Goal: Task Accomplishment & Management: Complete application form

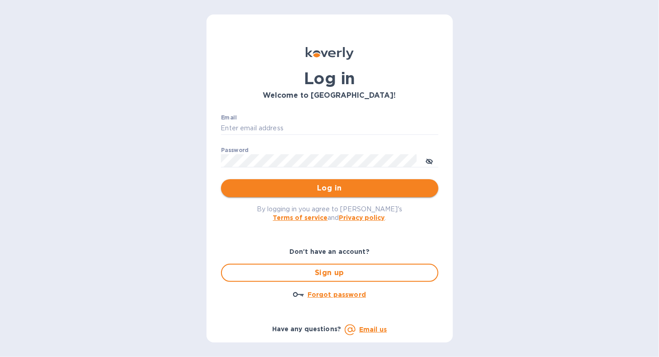
type input "[EMAIL_ADDRESS][DOMAIN_NAME]"
click at [258, 191] on span "Log in" at bounding box center [329, 188] width 203 height 11
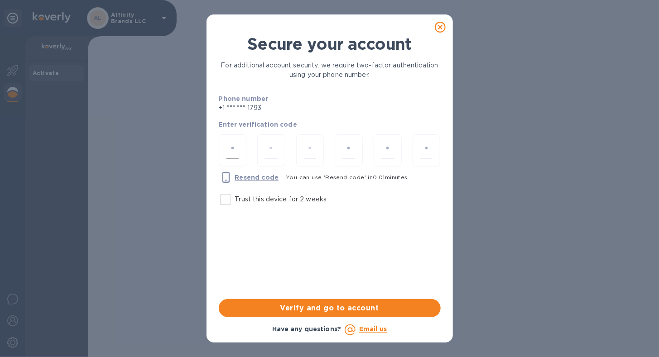
click at [224, 149] on div at bounding box center [233, 150] width 28 height 32
type input "9"
type input "6"
type input "5"
type input "2"
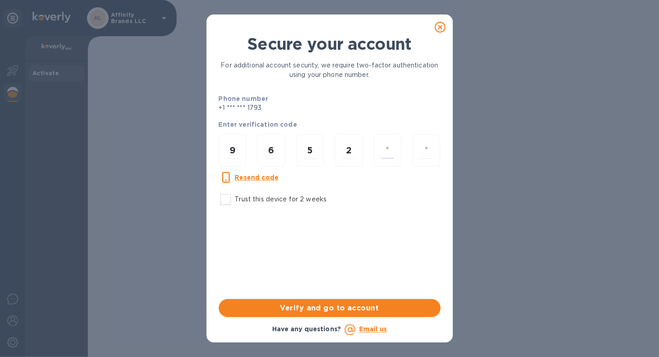
type input "6"
type input "5"
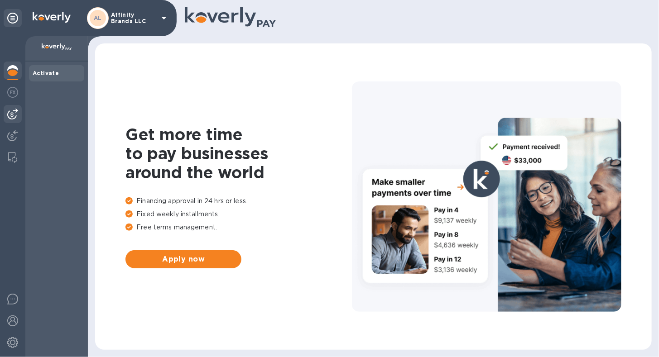
click at [14, 119] on div at bounding box center [13, 114] width 18 height 18
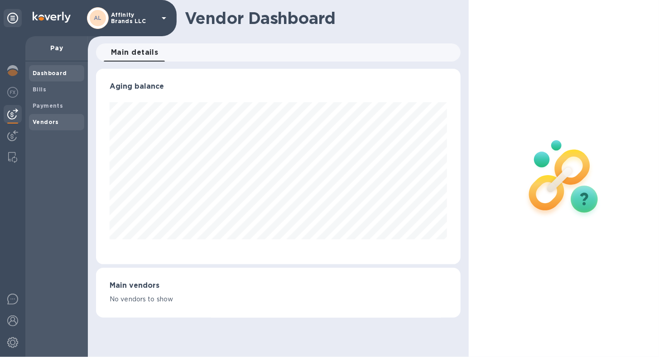
scroll to position [452393, 452228]
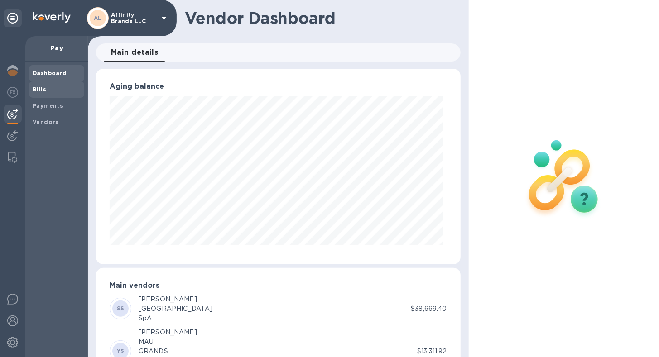
click at [37, 92] on b "Bills" at bounding box center [40, 89] width 14 height 7
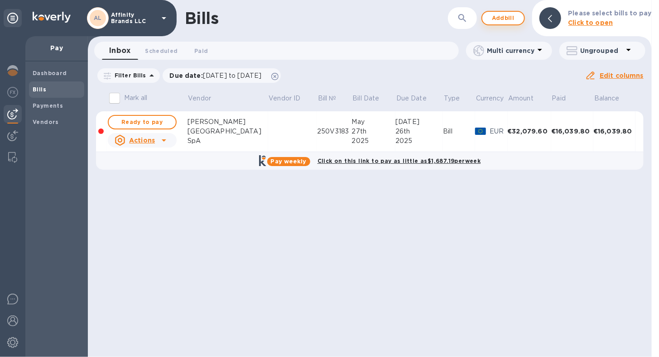
click at [498, 23] on span "Add bill" at bounding box center [502, 18] width 27 height 11
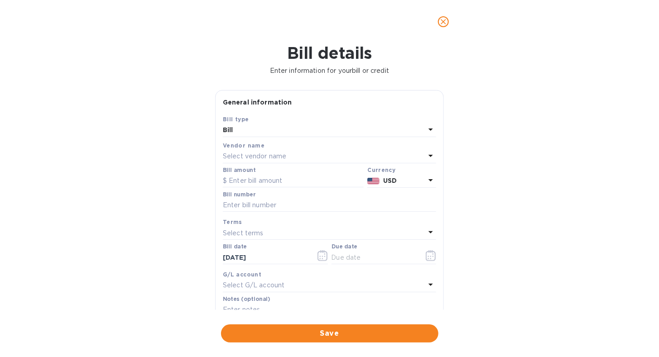
click at [428, 153] on icon at bounding box center [430, 155] width 11 height 11
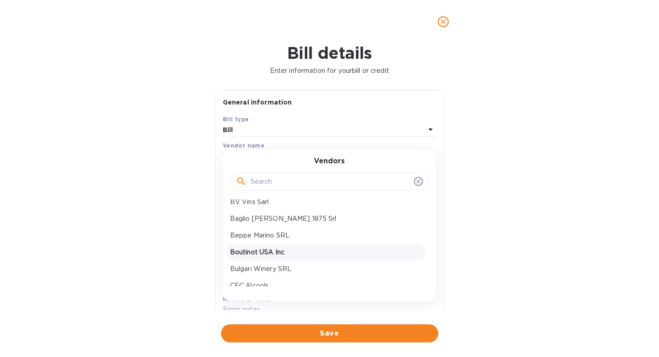
scroll to position [45, 0]
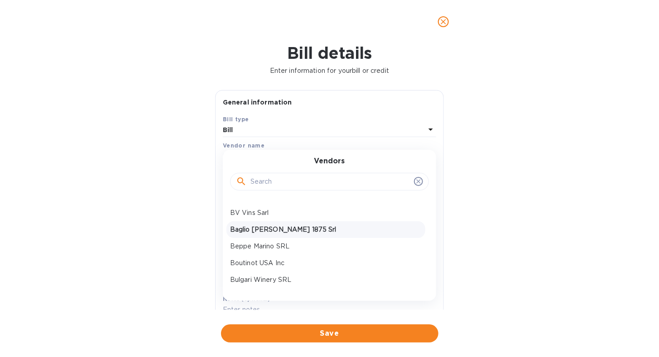
click at [277, 225] on p "Baglio [PERSON_NAME] 1875 Srl" at bounding box center [325, 230] width 191 height 10
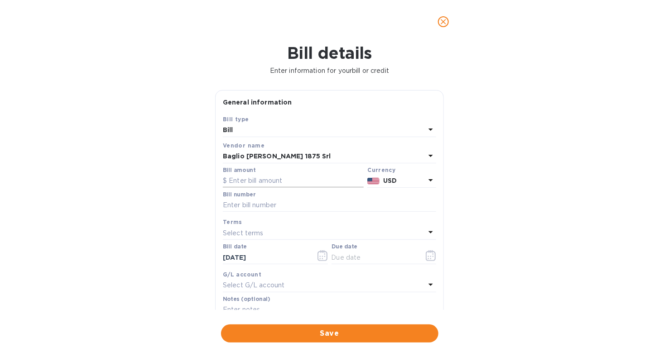
click at [264, 185] on input "text" at bounding box center [293, 181] width 141 height 14
type input "28,991.34"
click at [428, 182] on icon at bounding box center [430, 180] width 11 height 11
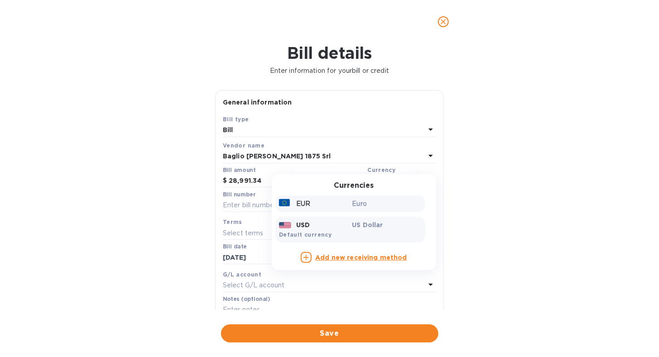
click at [338, 205] on div "EUR" at bounding box center [313, 203] width 73 height 13
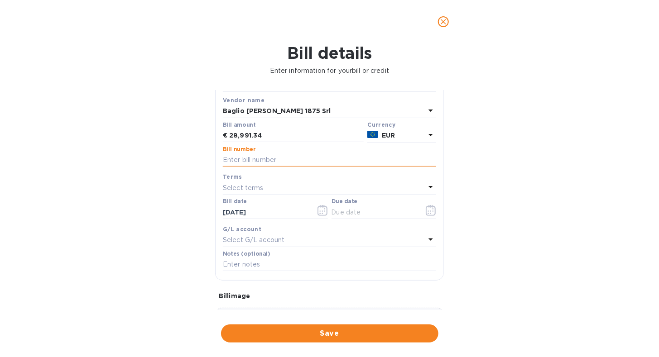
click at [268, 162] on input "text" at bounding box center [329, 160] width 213 height 14
type input "Invoice 106"
click at [301, 261] on input "text" at bounding box center [329, 265] width 213 height 14
click at [166, 236] on div "Bill details Enter information for your bill or credit General information Save…" at bounding box center [329, 200] width 659 height 314
click at [262, 188] on p "Select terms" at bounding box center [243, 188] width 41 height 10
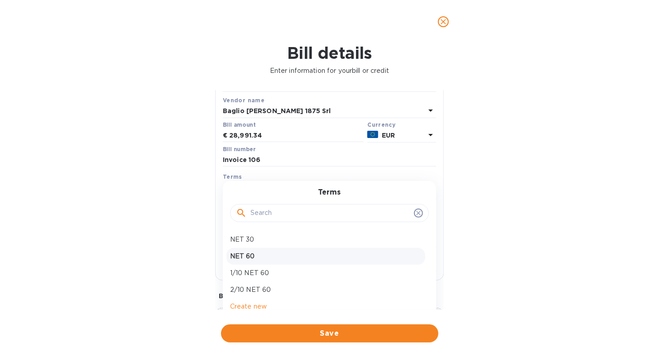
click at [263, 253] on p "NET 60" at bounding box center [325, 257] width 191 height 10
type input "[DATE]"
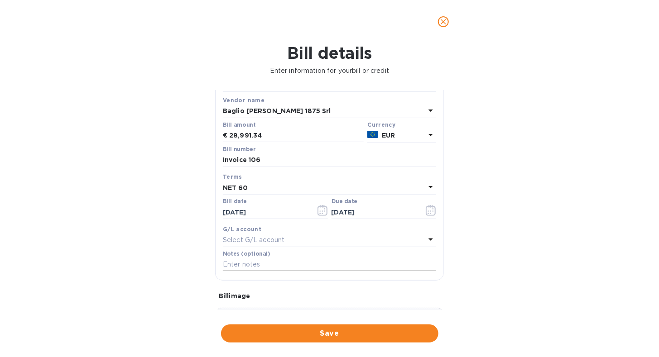
click at [261, 269] on input "text" at bounding box center [329, 265] width 213 height 14
type input "Affinity Brands - invoice 106"
click at [323, 332] on span "Save" at bounding box center [329, 333] width 203 height 11
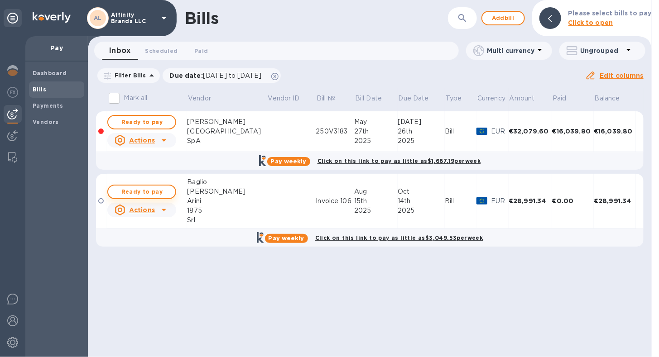
click at [149, 190] on span "Ready to pay" at bounding box center [141, 191] width 53 height 11
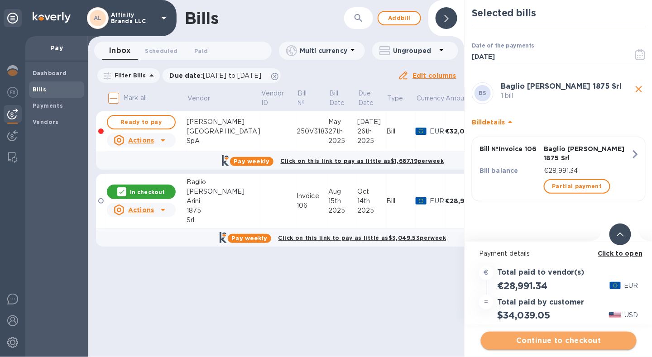
click at [516, 347] on button "Continue to checkout" at bounding box center [559, 341] width 156 height 18
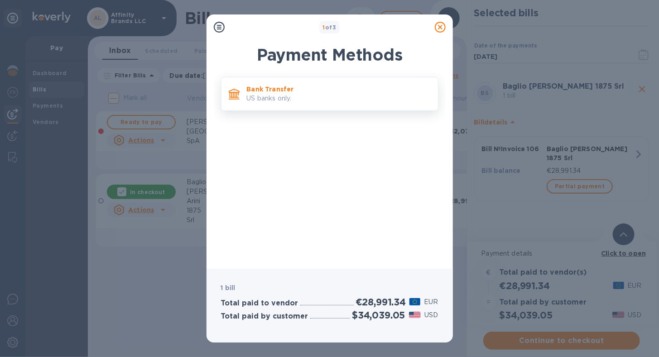
click at [285, 103] on p "US banks only." at bounding box center [339, 99] width 184 height 10
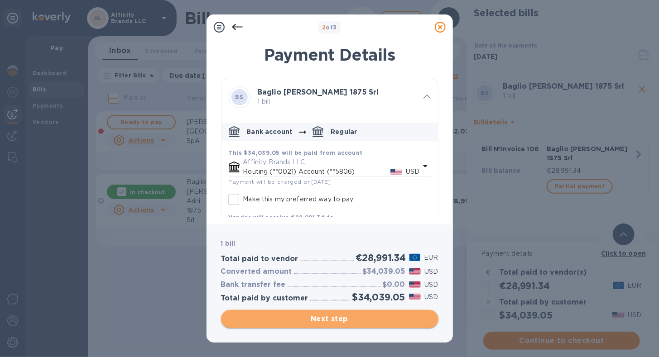
click at [292, 319] on span "Next step" at bounding box center [329, 319] width 203 height 11
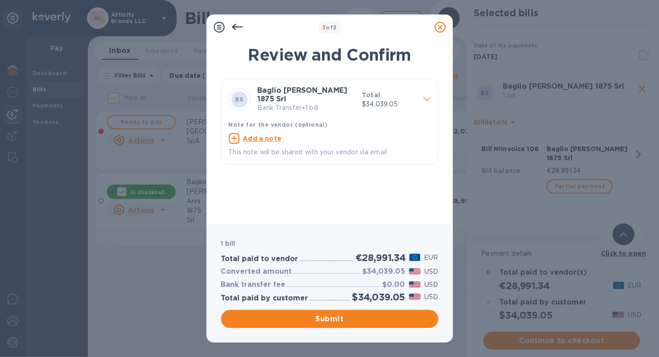
click at [346, 106] on p "Bank Transfer • 1 bill" at bounding box center [306, 108] width 97 height 10
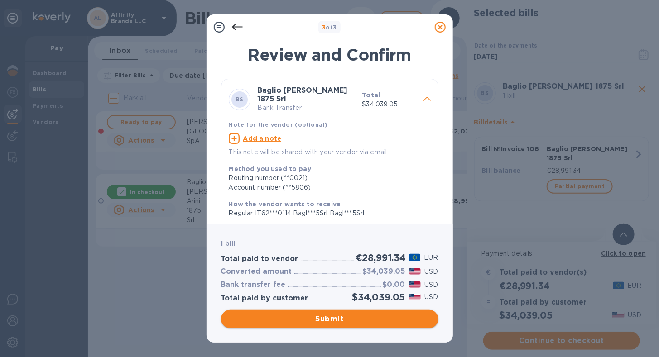
click at [259, 317] on span "Submit" at bounding box center [329, 319] width 203 height 11
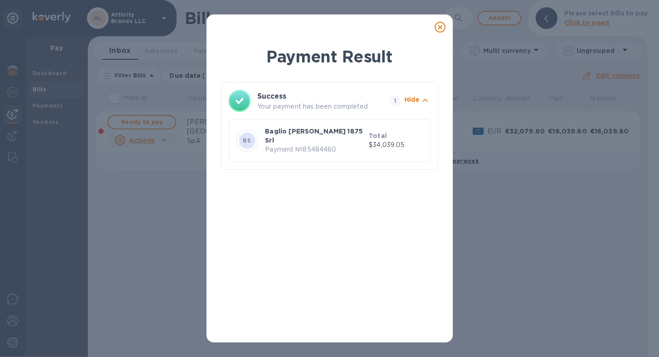
click at [439, 29] on icon at bounding box center [439, 27] width 11 height 11
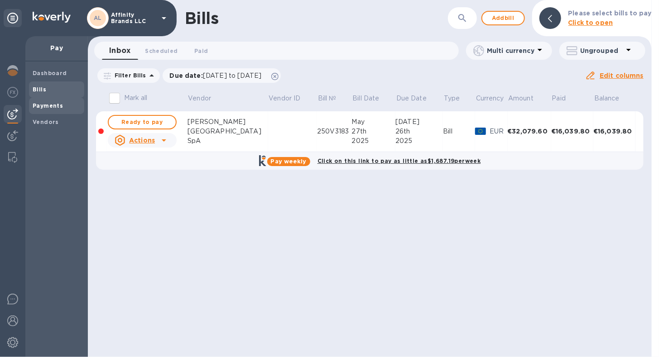
click at [49, 102] on b "Payments" at bounding box center [48, 105] width 30 height 7
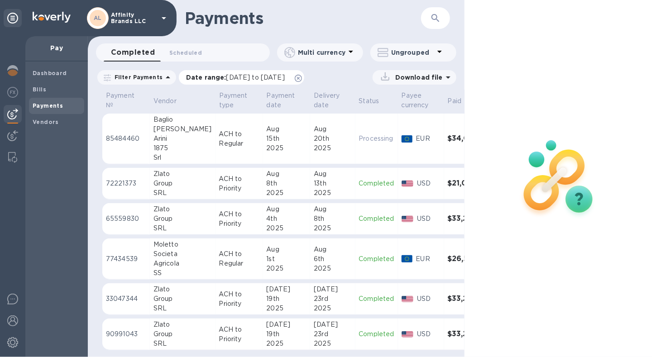
click at [244, 79] on span "[DATE] to [DATE]" at bounding box center [255, 77] width 58 height 7
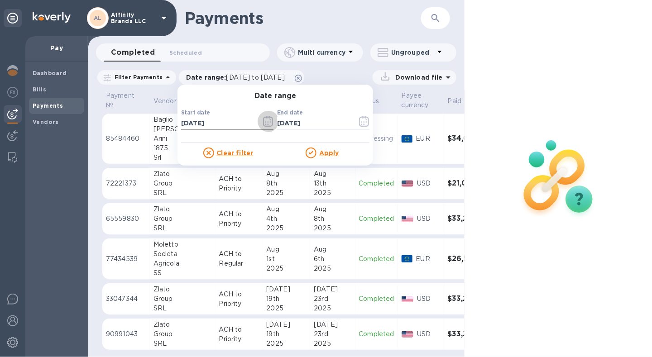
click at [263, 120] on icon "button" at bounding box center [268, 121] width 10 height 11
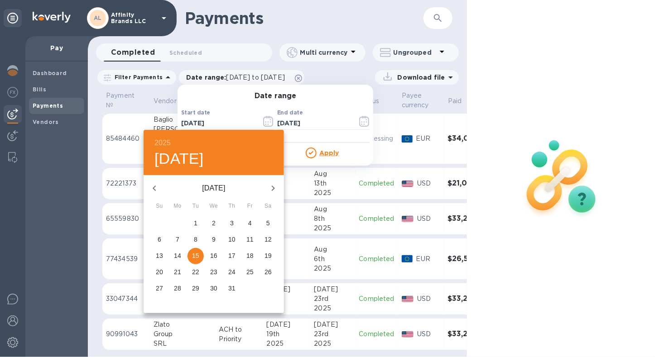
click at [272, 191] on icon "button" at bounding box center [272, 188] width 11 height 11
click at [250, 255] on p "15" at bounding box center [249, 255] width 7 height 9
type input "[DATE]"
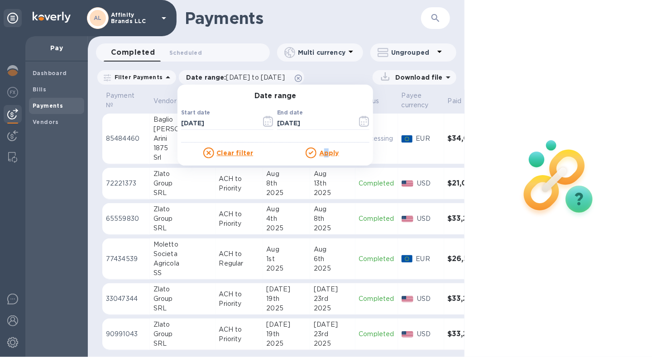
click at [322, 153] on u "Apply" at bounding box center [329, 152] width 20 height 7
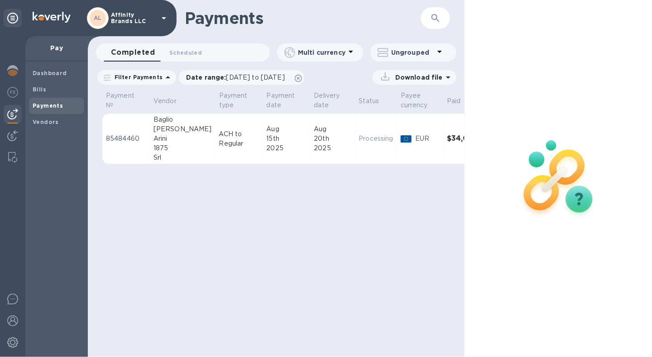
click at [430, 81] on p "Download file" at bounding box center [416, 77] width 51 height 9
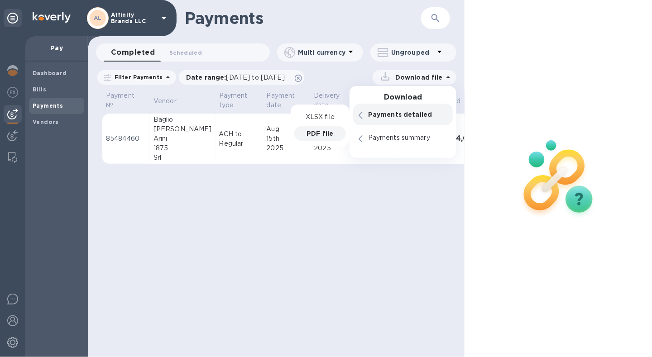
click at [325, 133] on p "PDF file" at bounding box center [319, 133] width 27 height 9
